Goal: Task Accomplishment & Management: Manage account settings

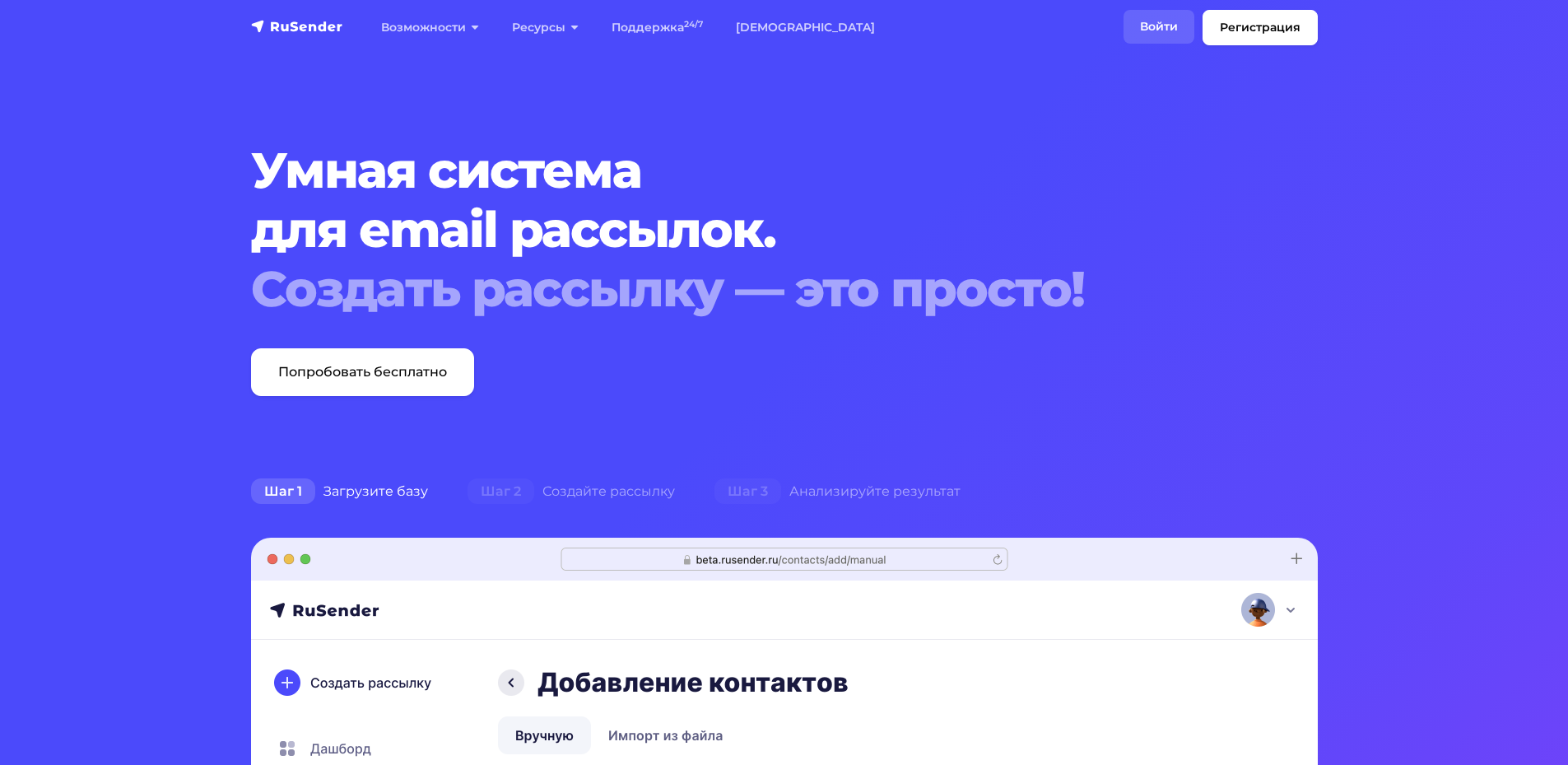
click at [1158, 16] on link "Войти" at bounding box center [1158, 27] width 71 height 33
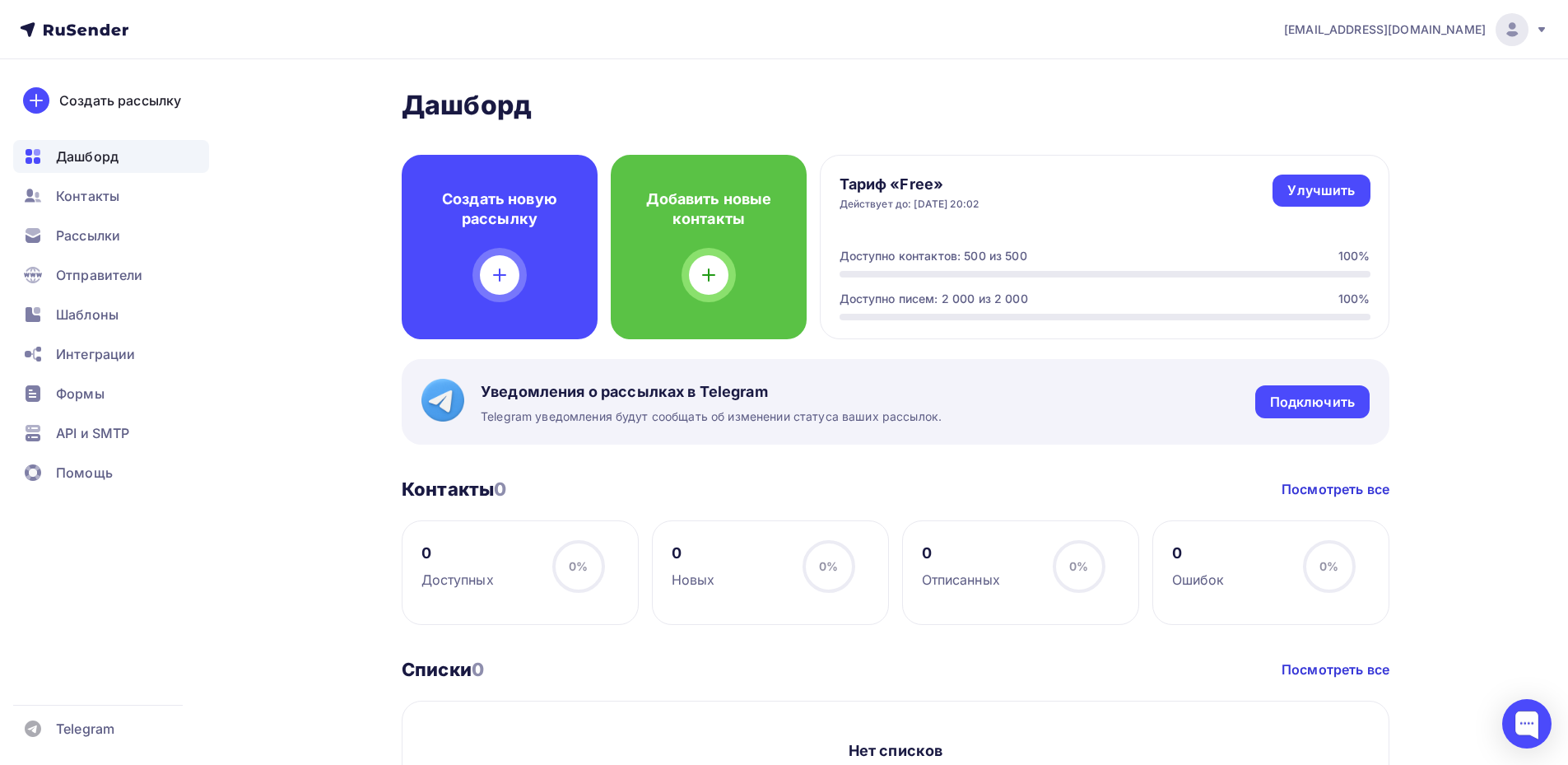
click at [1544, 28] on icon at bounding box center [1541, 30] width 7 height 5
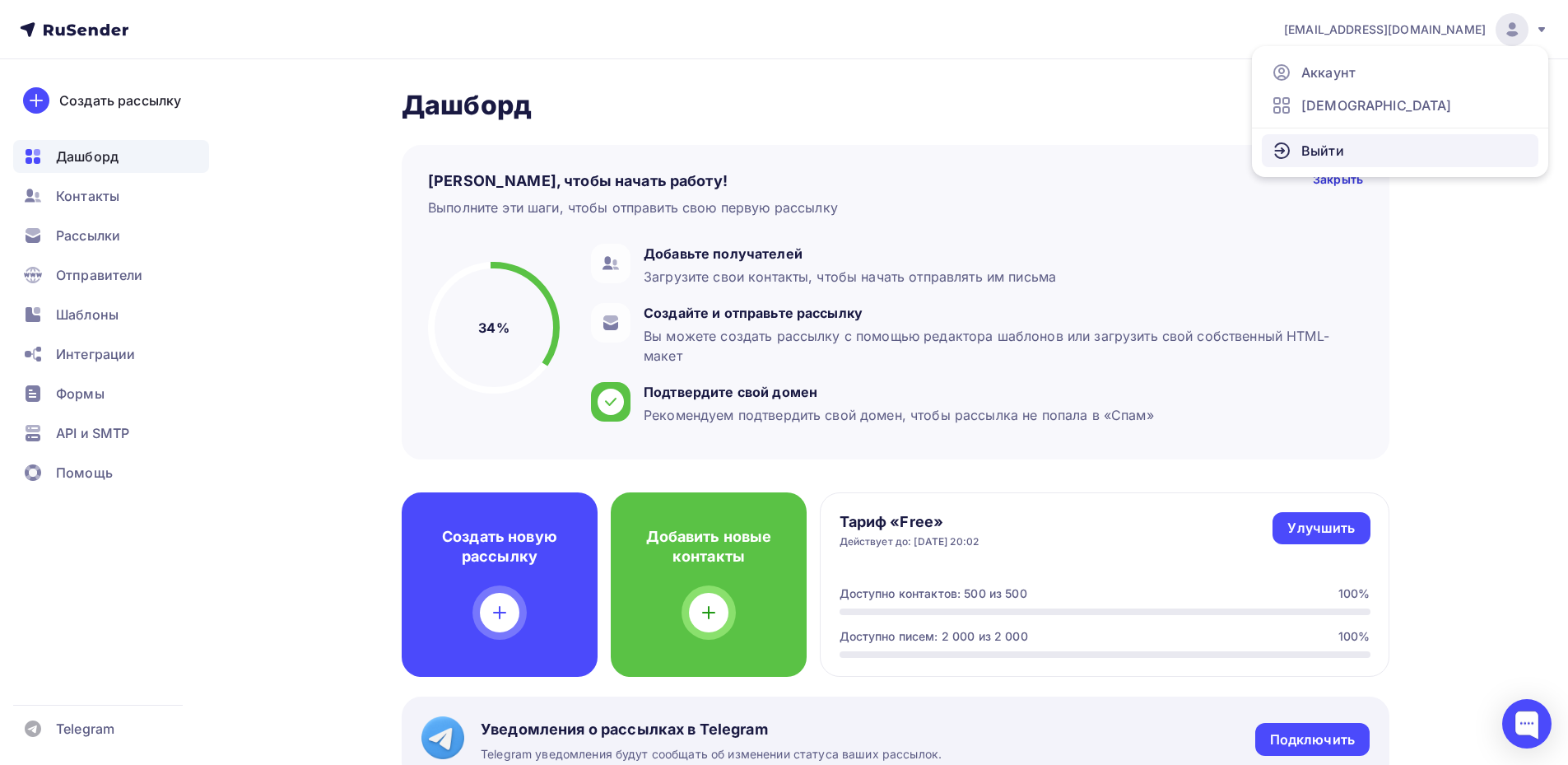
click at [1317, 151] on span "Выйти" at bounding box center [1322, 151] width 43 height 20
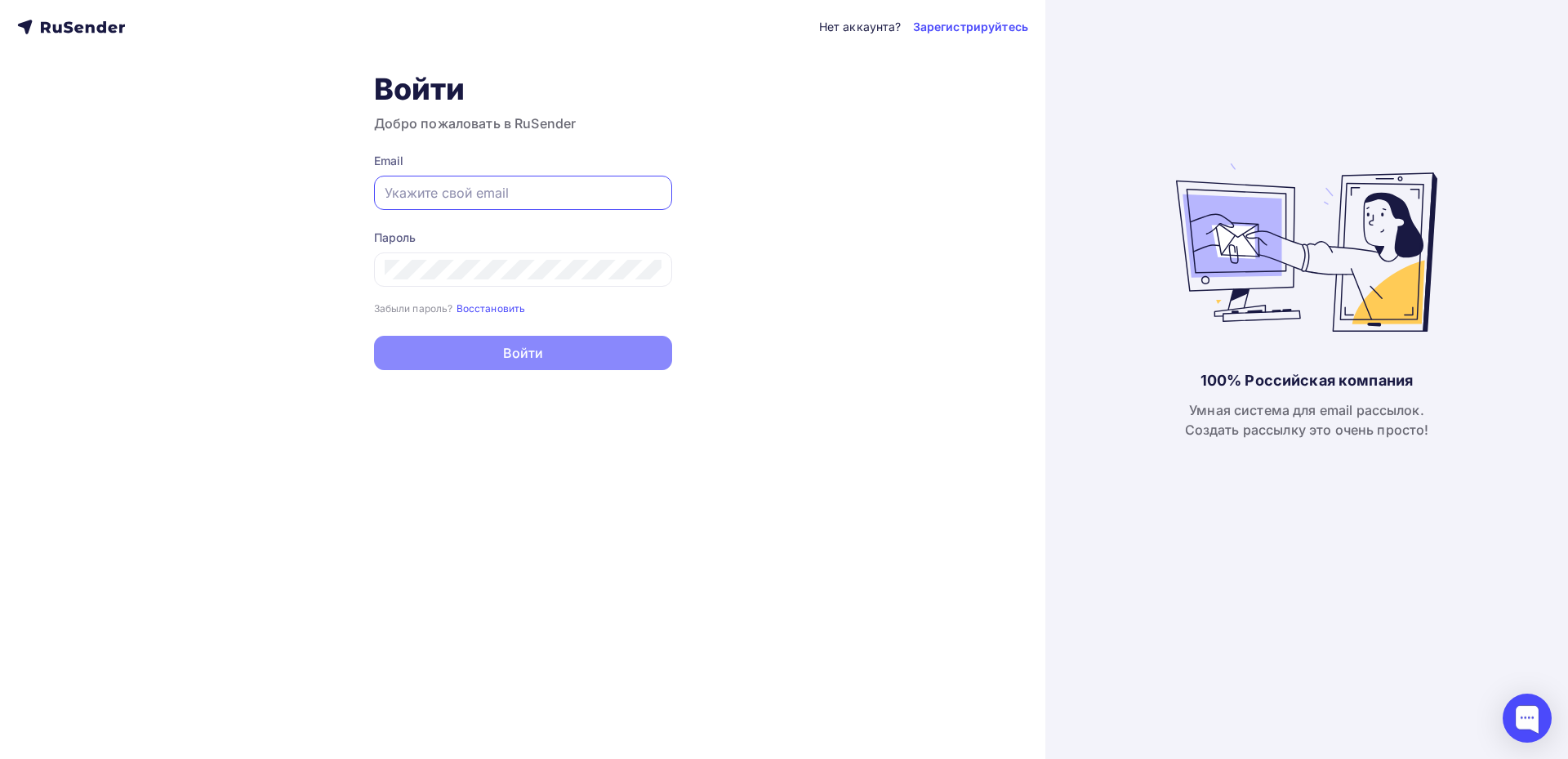
click at [433, 184] on input "text" at bounding box center [523, 193] width 277 height 20
paste input "[EMAIL_ADDRESS][DOMAIN_NAME]"
type input "[EMAIL_ADDRESS][DOMAIN_NAME]"
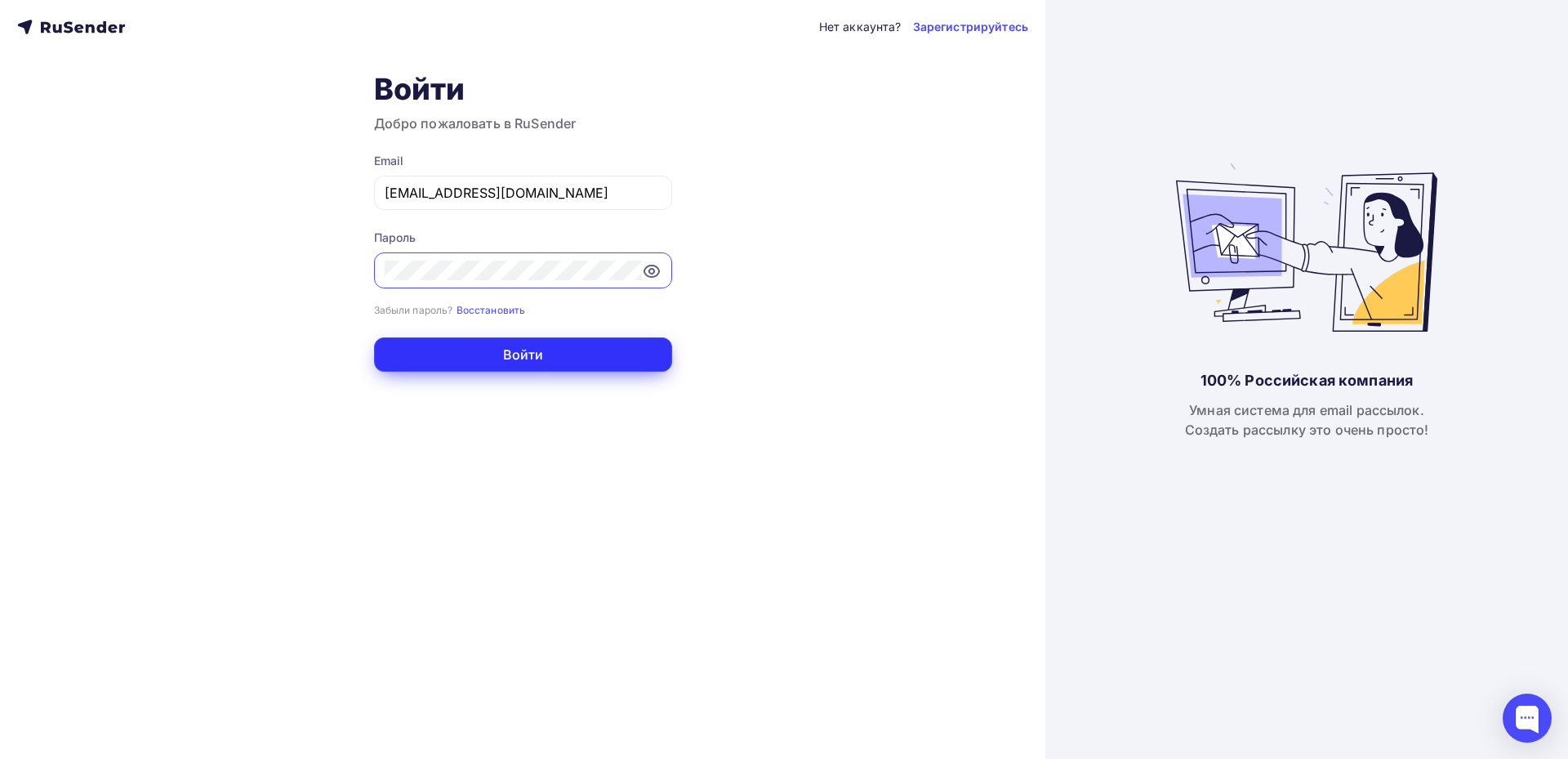
click at [496, 353] on button "Войти" at bounding box center [523, 354] width 298 height 34
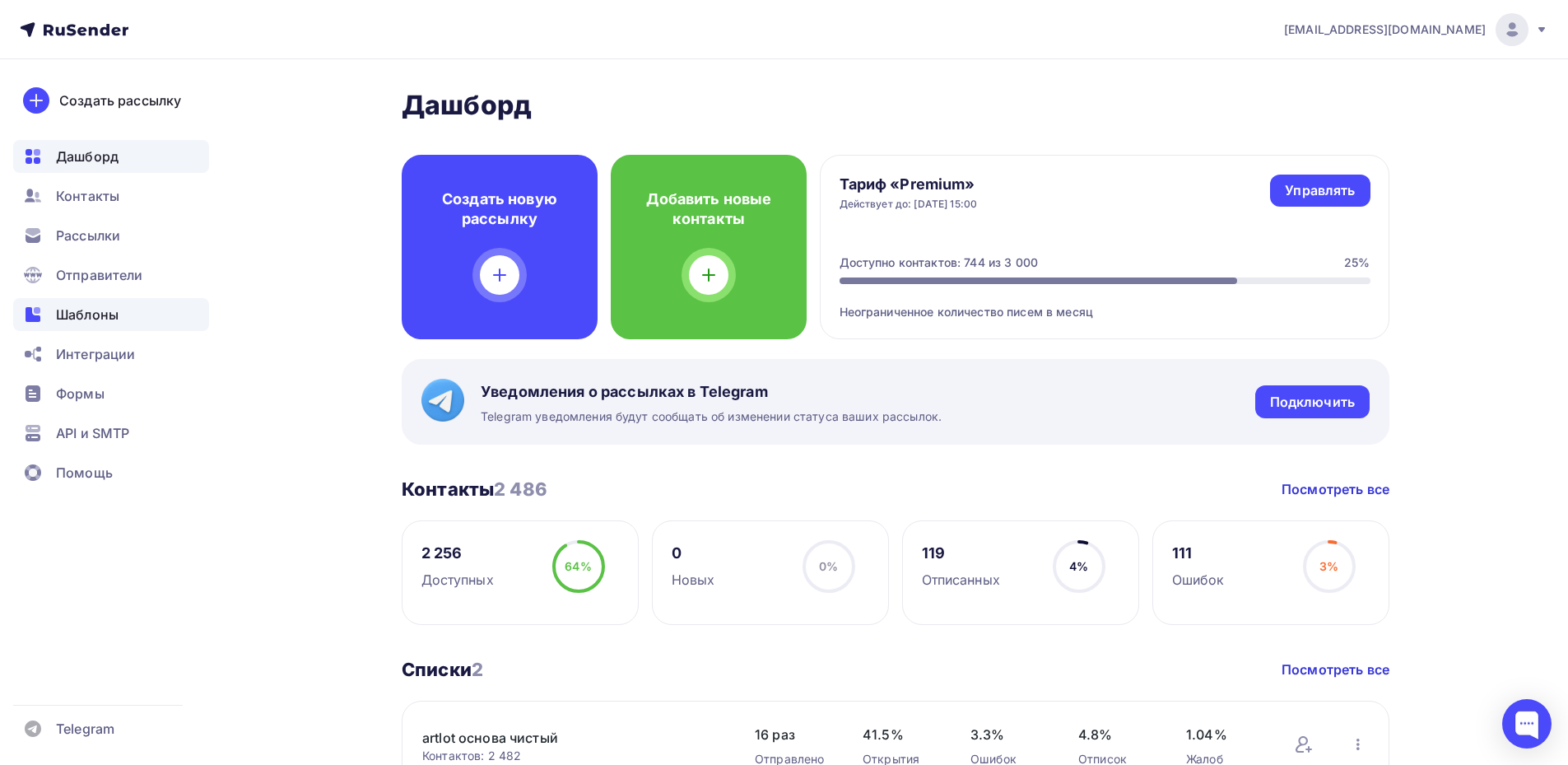
click at [105, 310] on span "Шаблоны" at bounding box center [87, 315] width 63 height 20
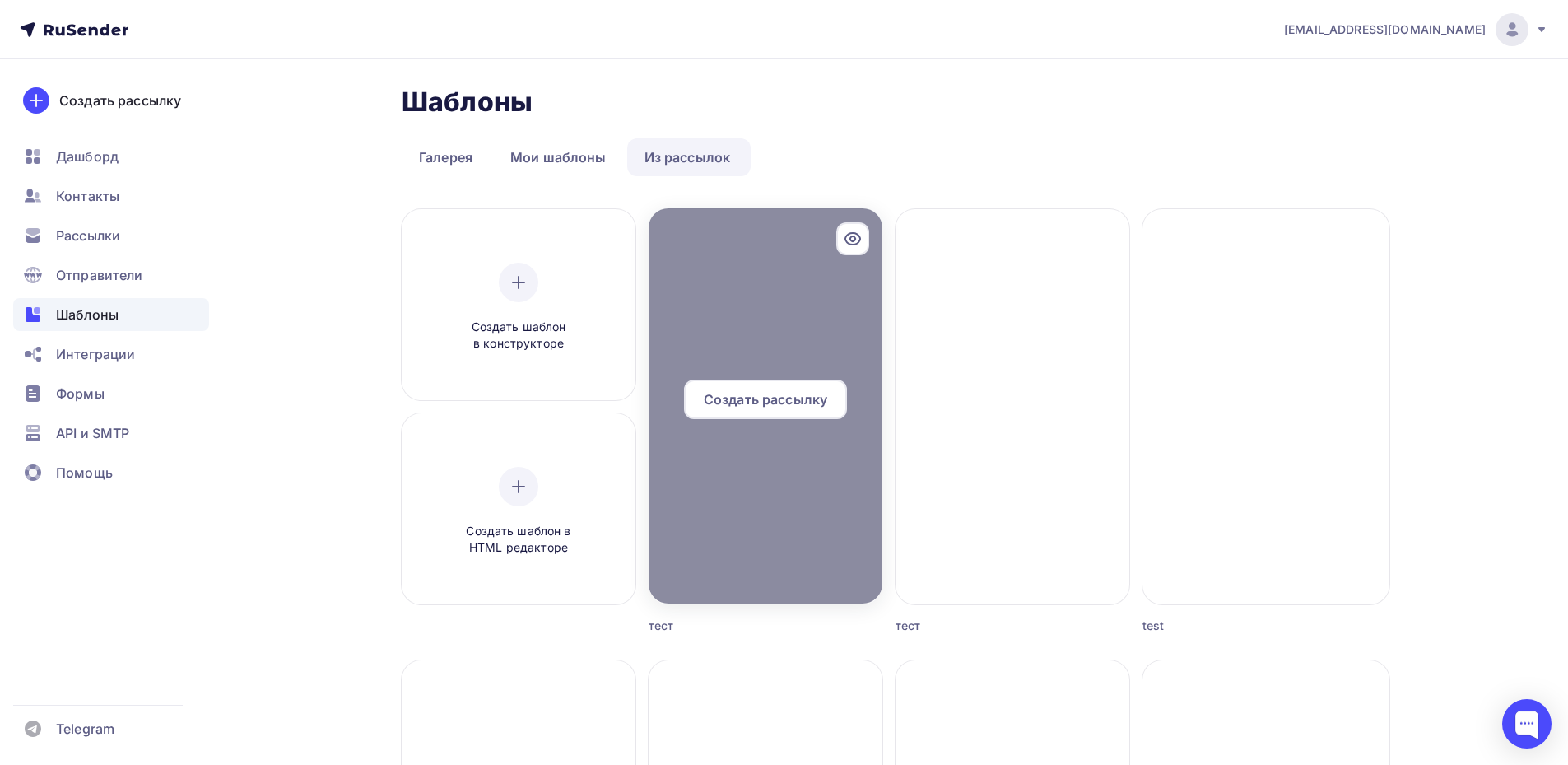
click at [742, 321] on div at bounding box center [766, 406] width 234 height 395
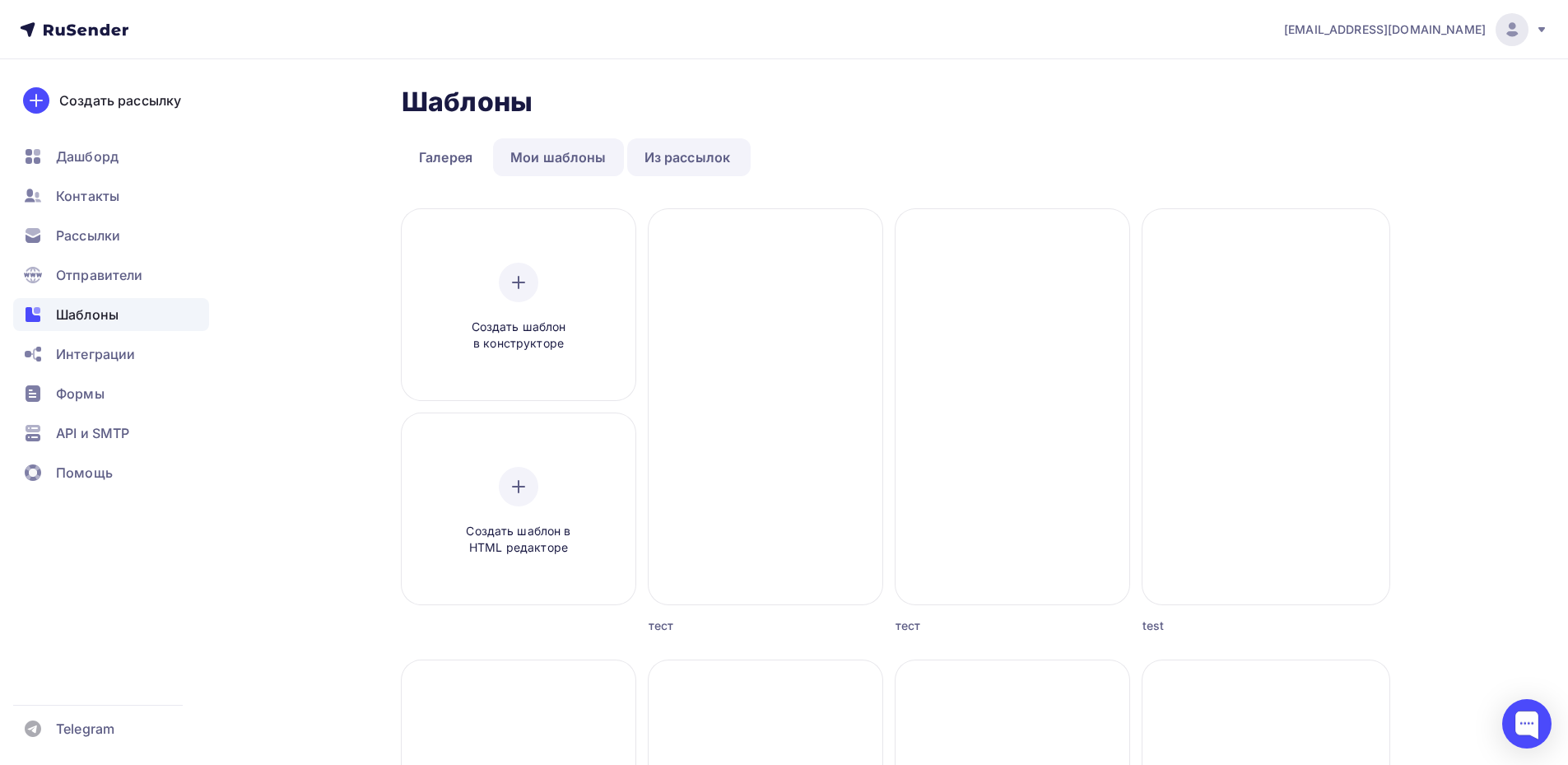
click at [568, 154] on link "Мои шаблоны" at bounding box center [558, 157] width 131 height 38
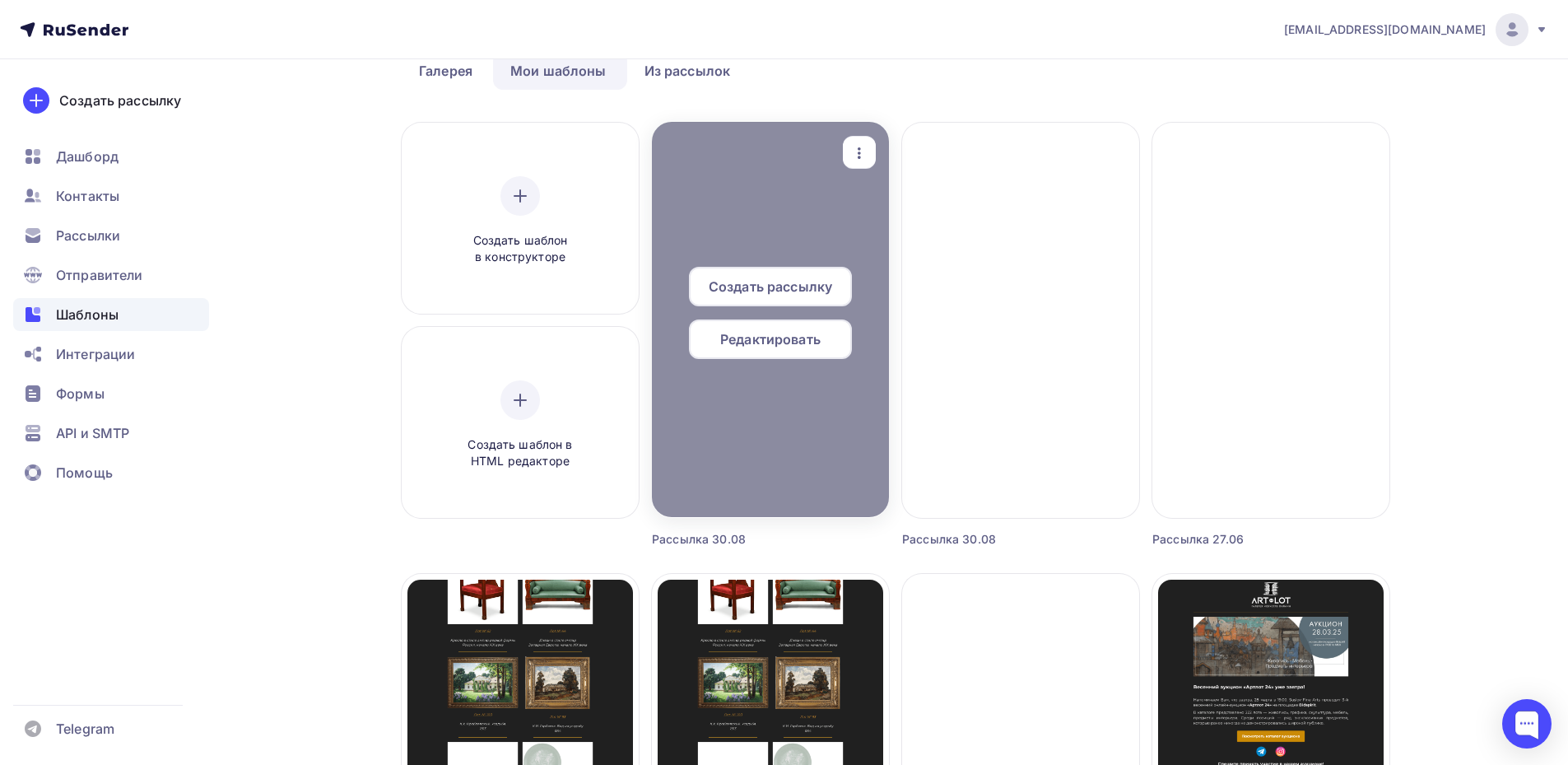
scroll to position [83, 0]
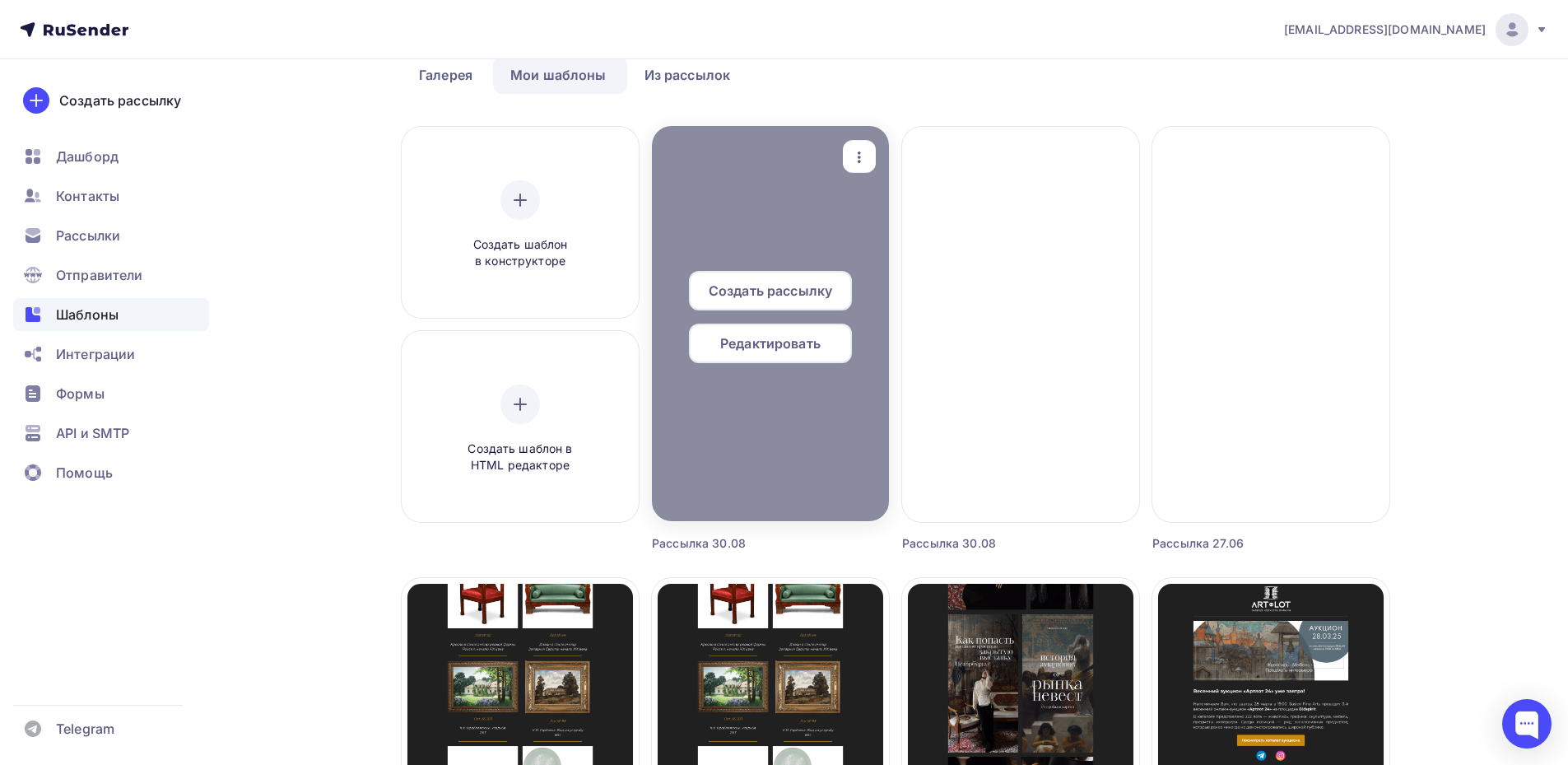
click at [776, 347] on span "Редактировать" at bounding box center [770, 344] width 100 height 20
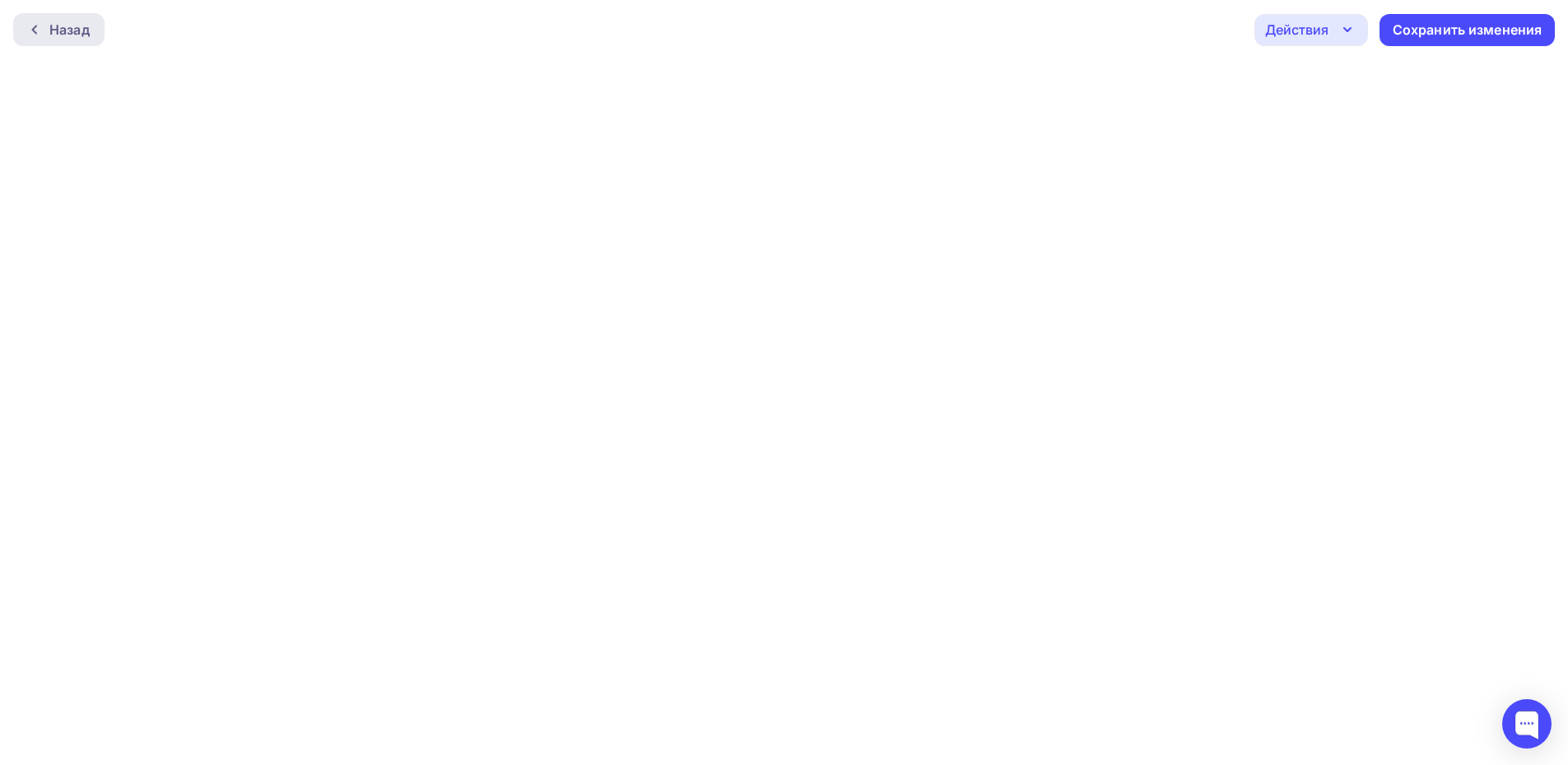
click at [59, 31] on div "Назад" at bounding box center [69, 30] width 40 height 20
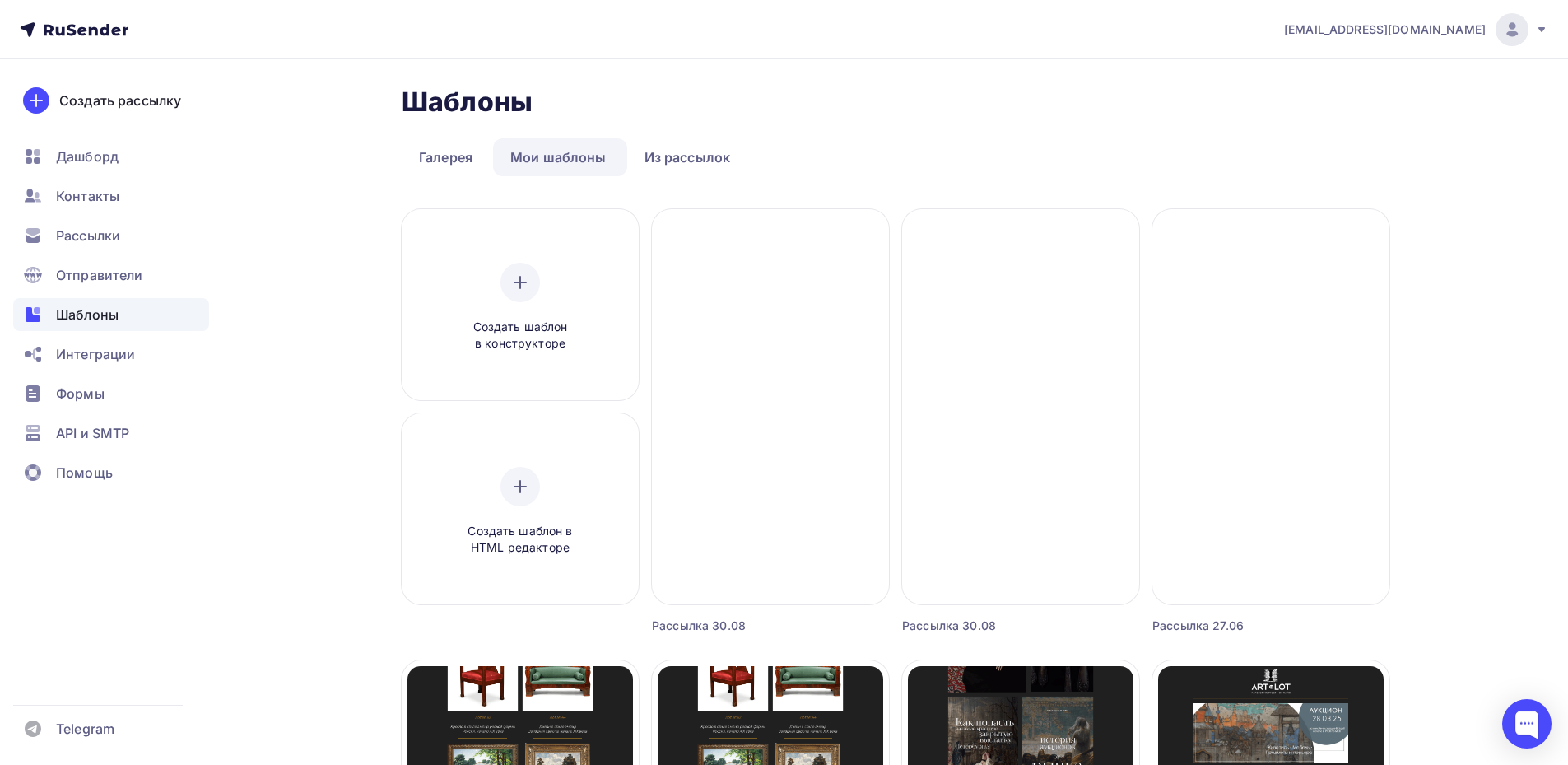
click at [1549, 29] on nav "[EMAIL_ADDRESS][DOMAIN_NAME] Аккаунт Тарифы Выйти Создать рассылку [GEOGRAPHIC_…" at bounding box center [784, 29] width 1568 height 59
click at [1540, 30] on icon at bounding box center [1541, 30] width 7 height 5
click at [1328, 149] on span "Выйти" at bounding box center [1322, 151] width 43 height 20
